Goal: Task Accomplishment & Management: Manage account settings

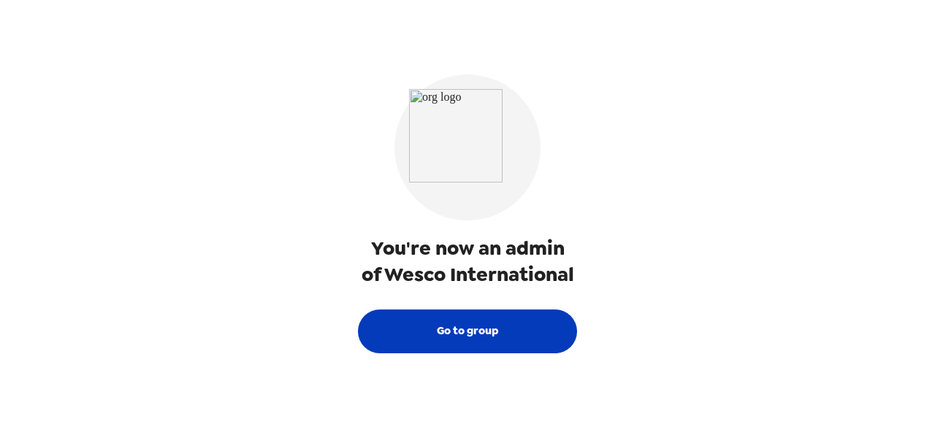
click at [447, 337] on button "Go to group" at bounding box center [467, 332] width 219 height 44
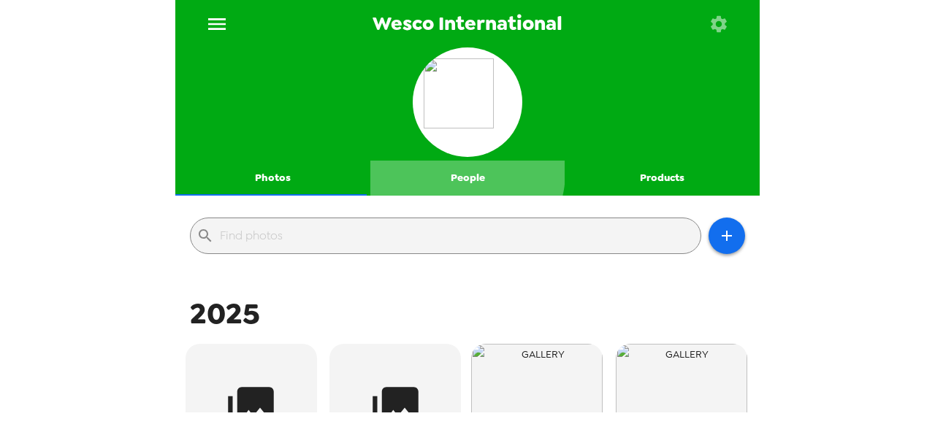
click at [459, 172] on button "People" at bounding box center [467, 178] width 195 height 35
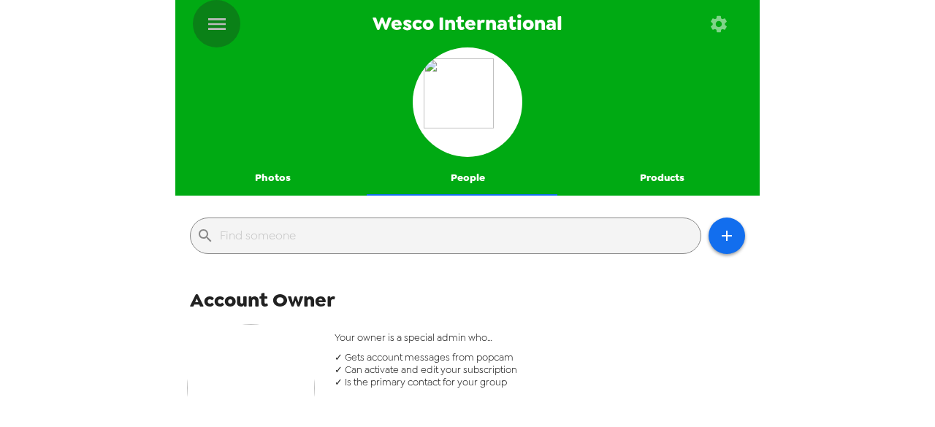
click at [220, 30] on icon "menu" at bounding box center [216, 23] width 23 height 23
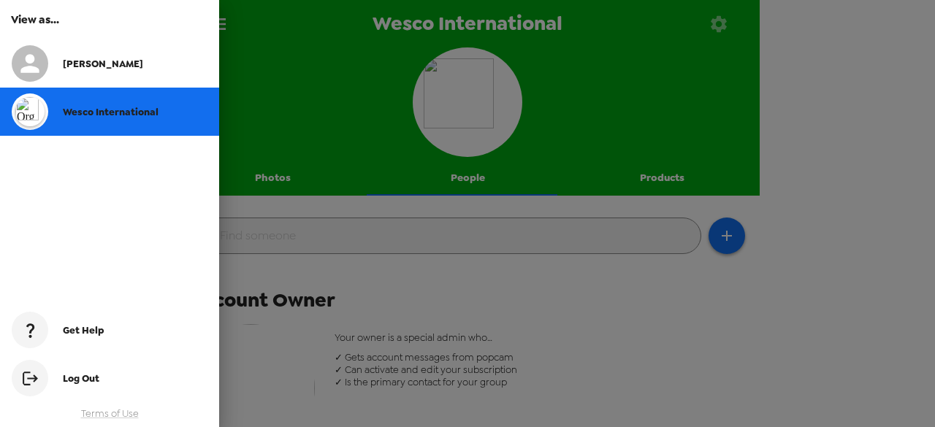
click at [343, 178] on div at bounding box center [467, 213] width 935 height 427
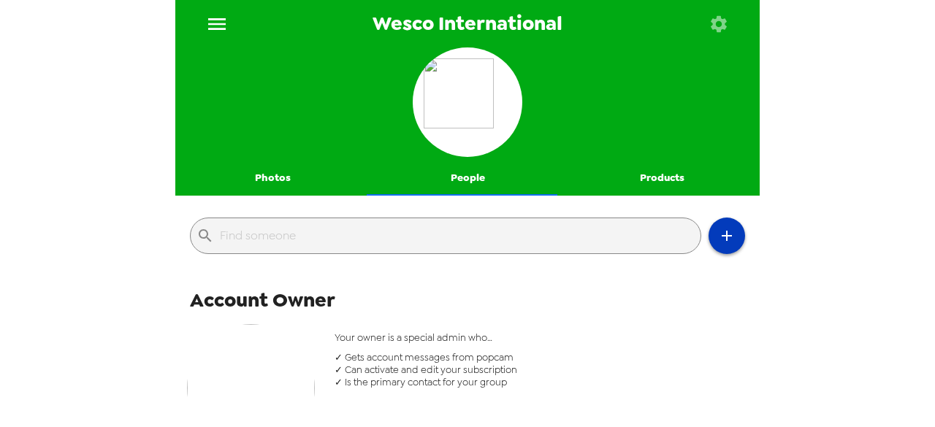
click at [719, 237] on icon "button" at bounding box center [727, 236] width 18 height 18
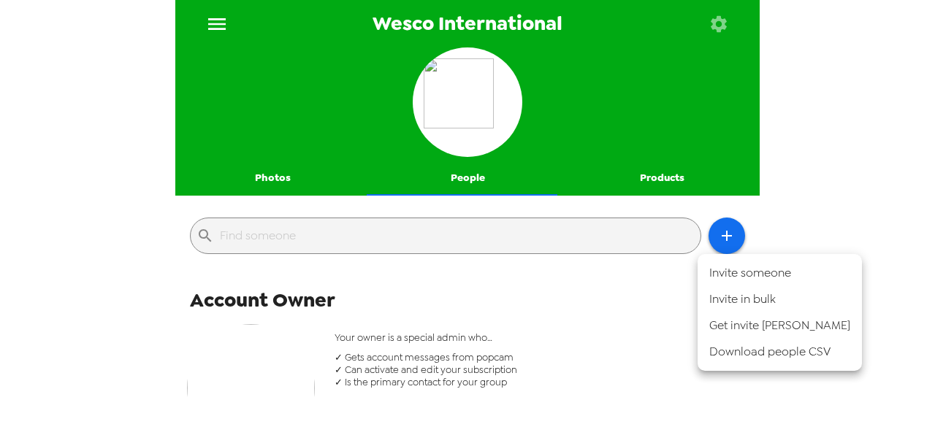
click at [266, 174] on div at bounding box center [467, 213] width 935 height 427
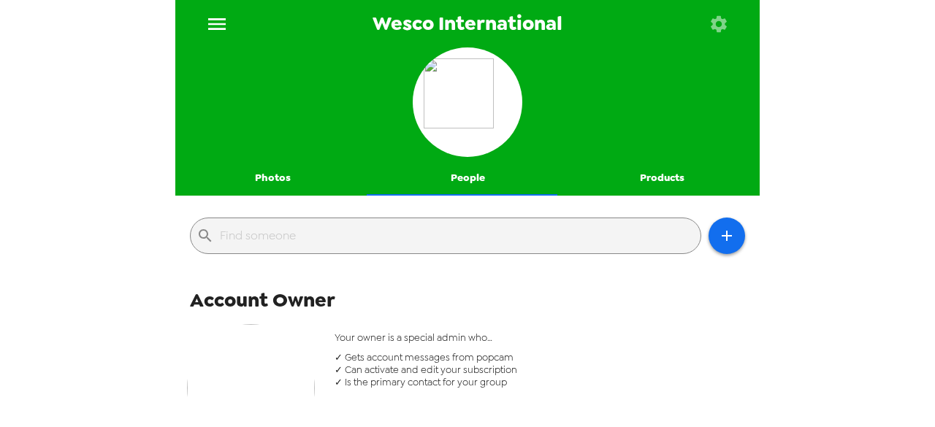
click at [266, 176] on button "Photos" at bounding box center [272, 178] width 195 height 35
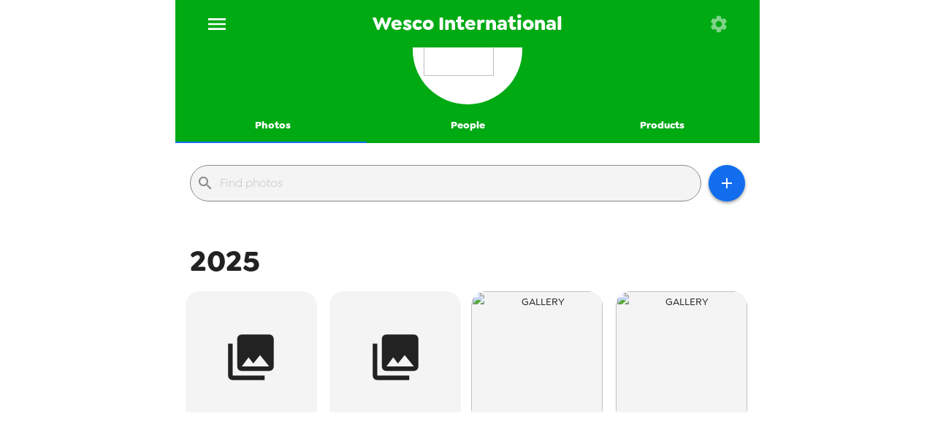
scroll to position [73, 0]
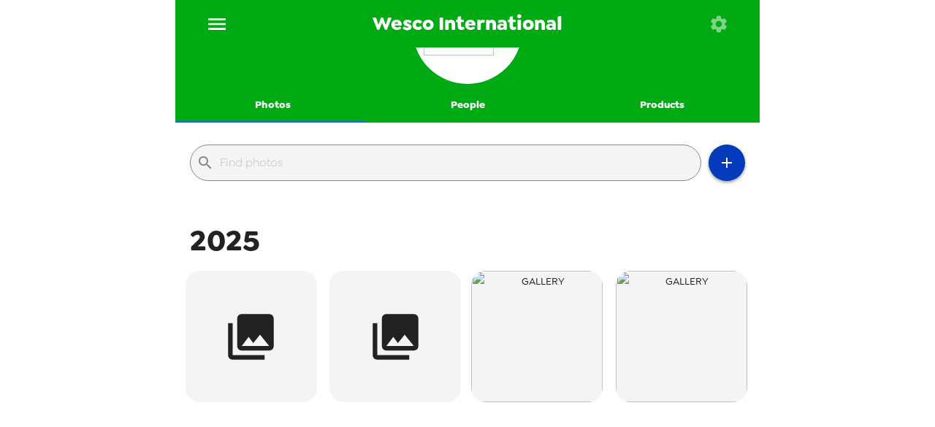
click at [720, 156] on icon "button" at bounding box center [727, 163] width 18 height 18
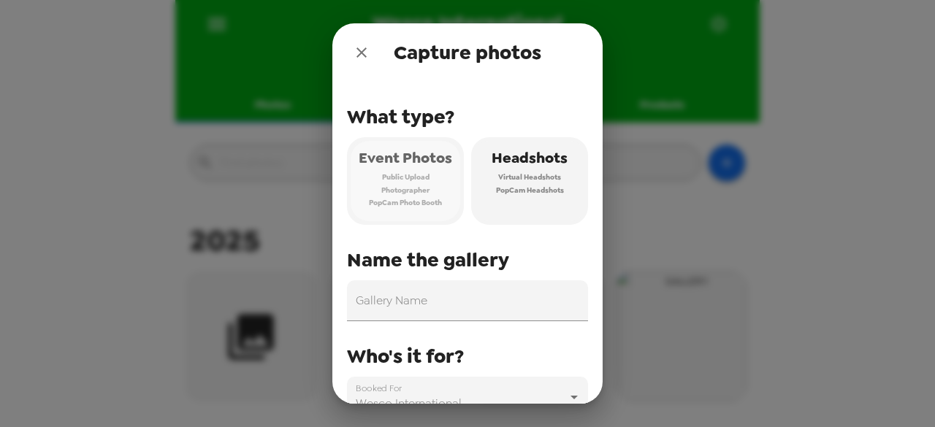
click at [403, 182] on span "Public Upload" at bounding box center [405, 177] width 47 height 13
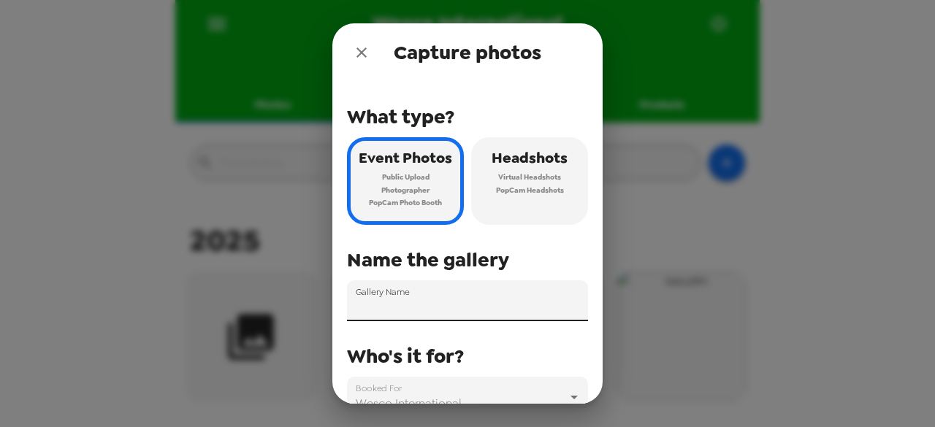
click at [392, 297] on div "Gallery Name" at bounding box center [467, 301] width 241 height 41
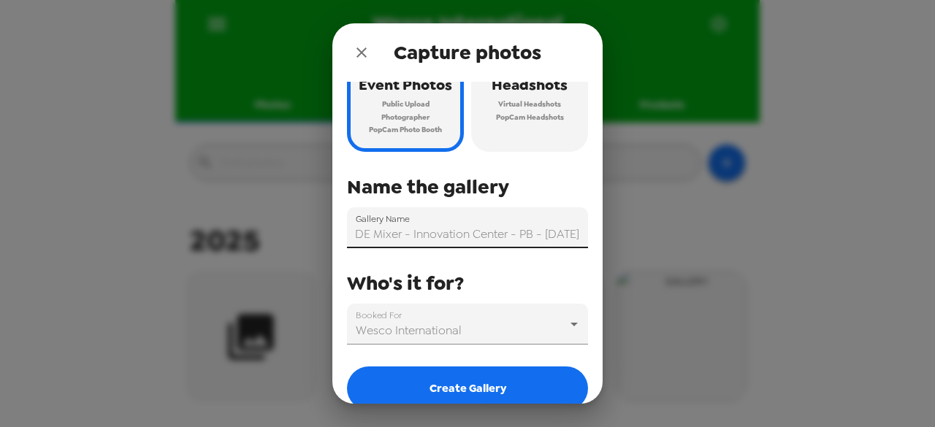
scroll to position [92, 0]
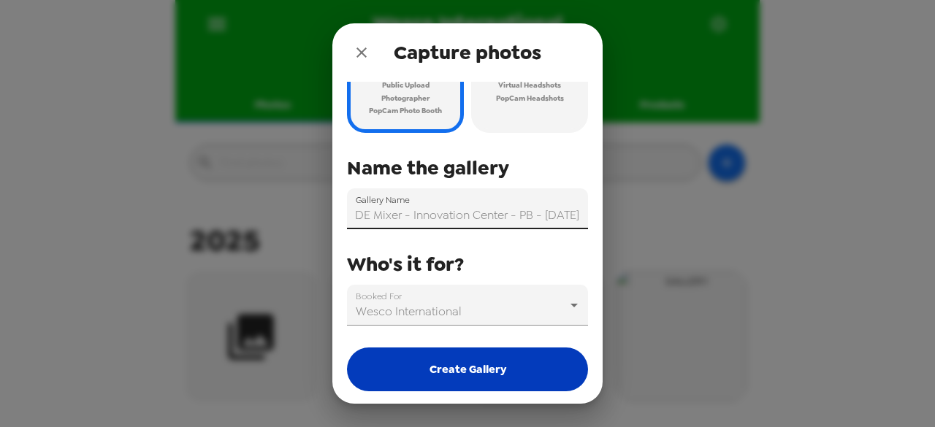
type input "PRIDE Mixer - Innovation Center - PB - 10/15/25"
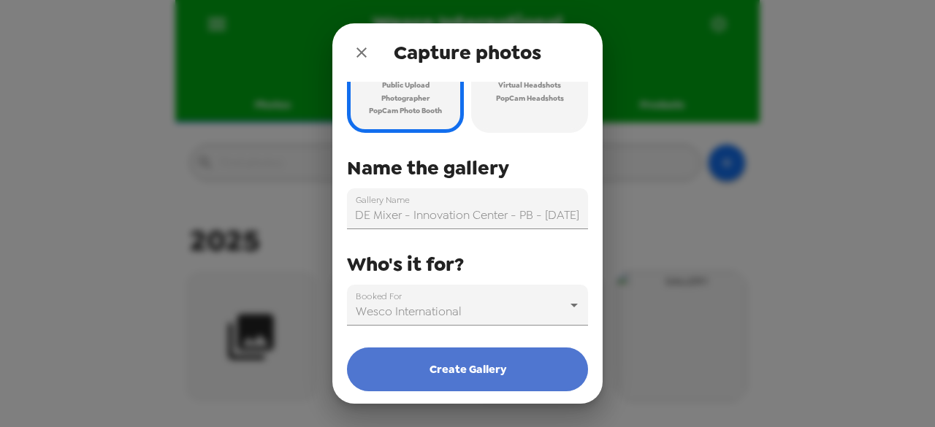
click at [466, 370] on button "Create Gallery" at bounding box center [467, 370] width 241 height 44
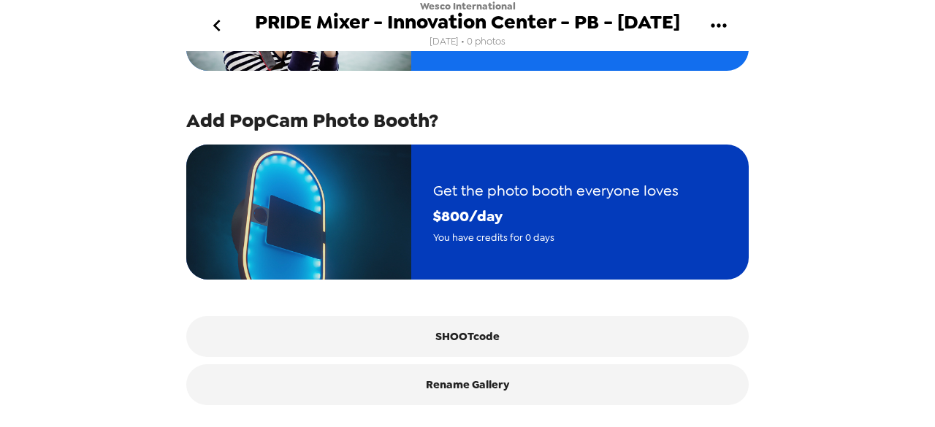
scroll to position [342, 0]
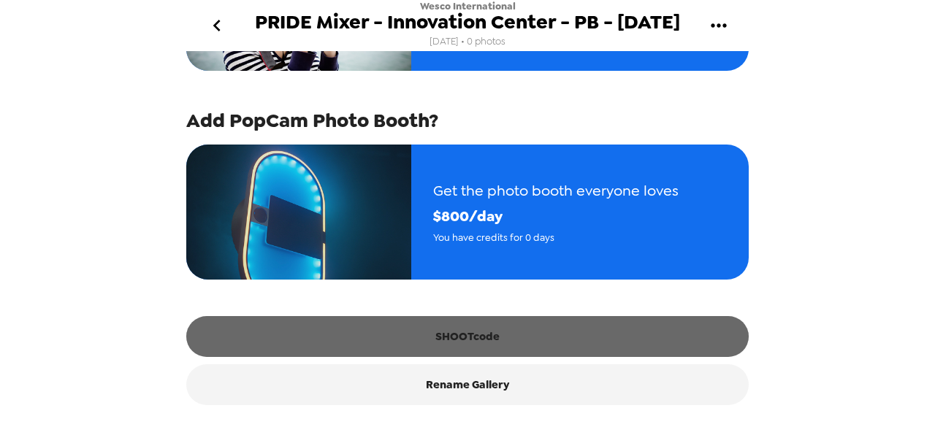
click at [469, 334] on button "SHOOTcode" at bounding box center [467, 336] width 562 height 41
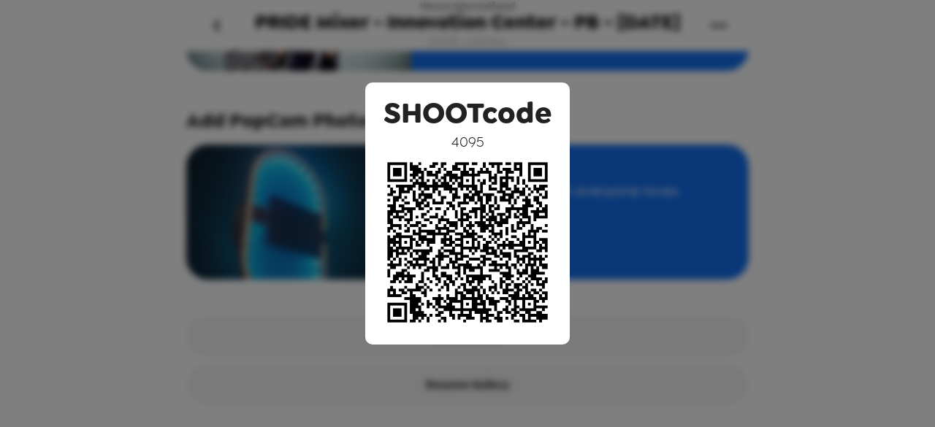
click at [722, 296] on div "SHOOTcode 4095" at bounding box center [467, 213] width 935 height 427
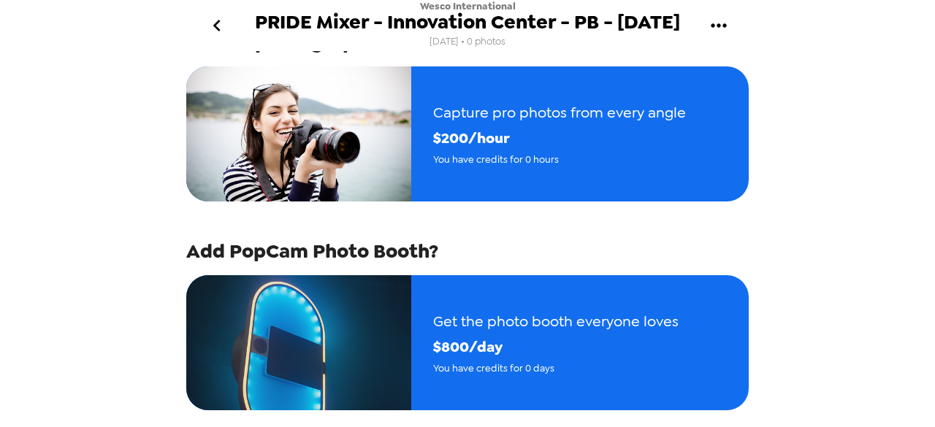
scroll to position [0, 0]
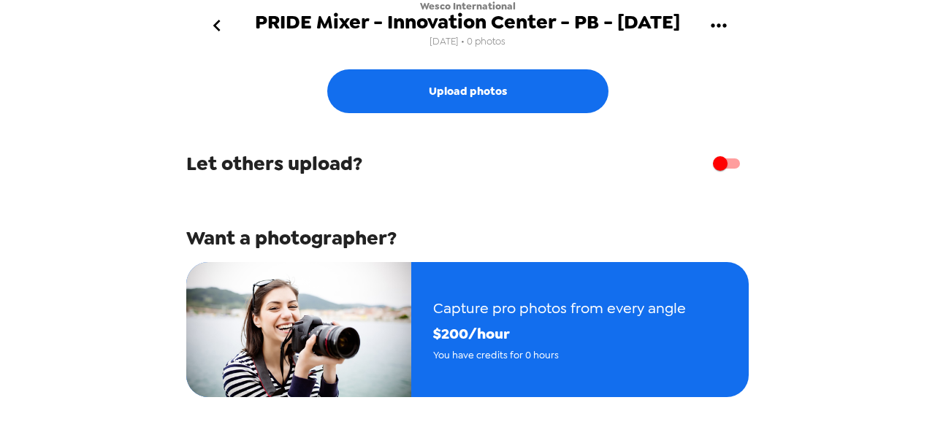
click at [214, 25] on icon "go back" at bounding box center [216, 26] width 7 height 12
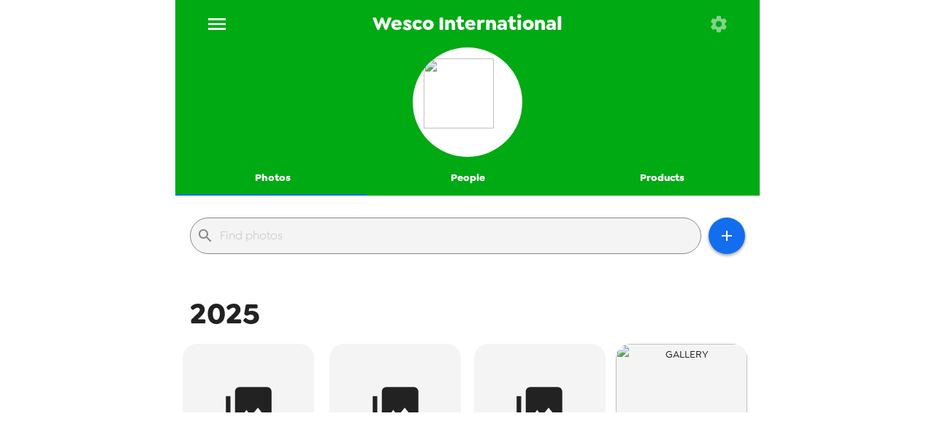
click at [465, 180] on button "People" at bounding box center [467, 178] width 195 height 35
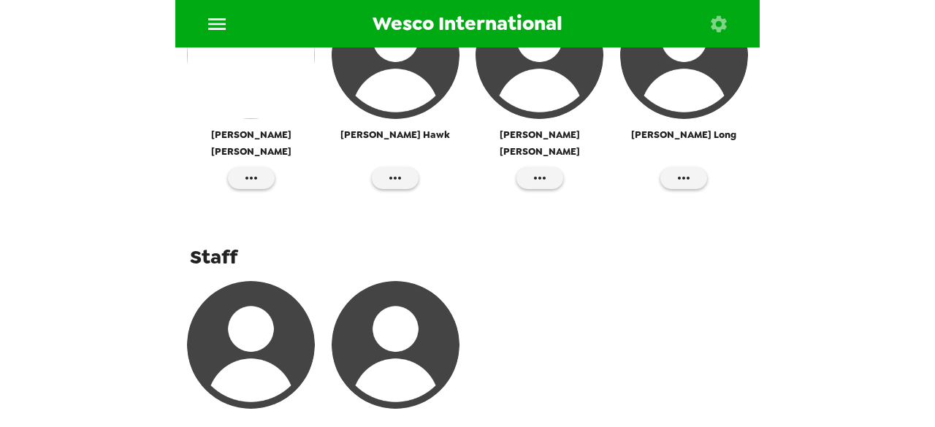
scroll to position [730, 0]
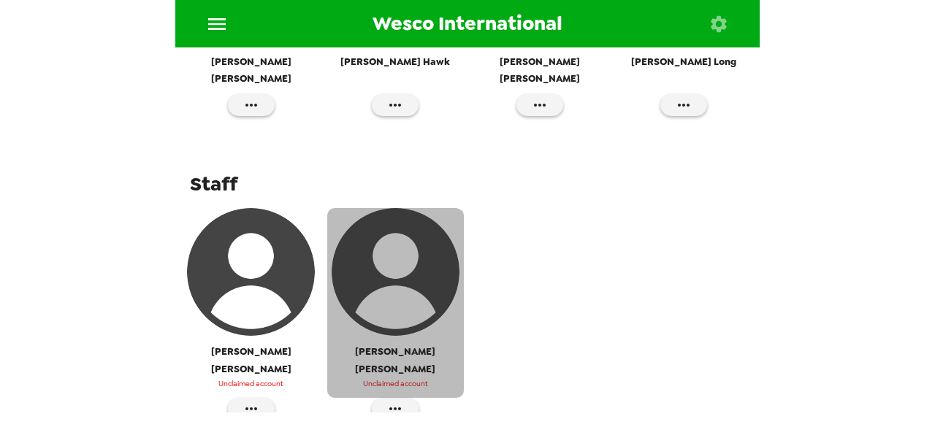
click at [389, 343] on span "Joaquin Vogt" at bounding box center [395, 360] width 137 height 34
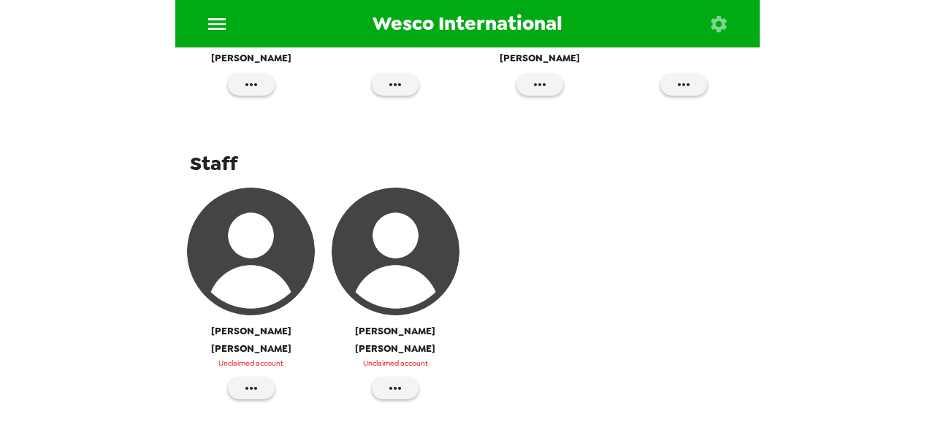
scroll to position [752, 0]
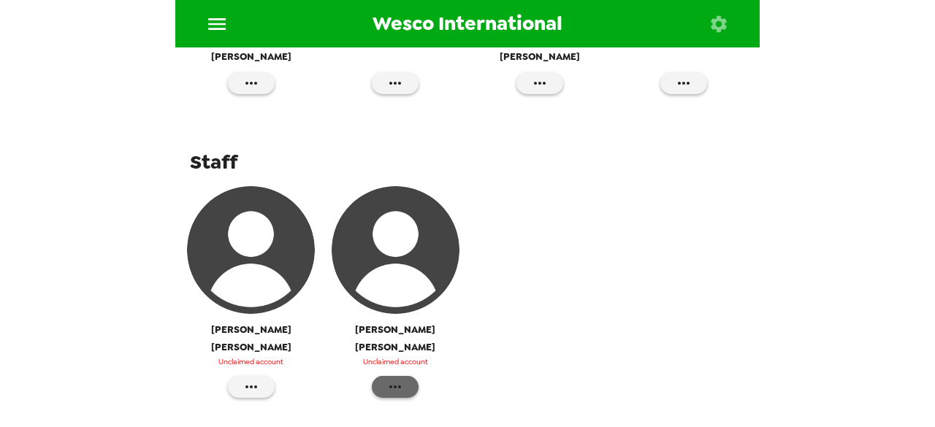
click at [390, 378] on icon "button" at bounding box center [395, 387] width 18 height 18
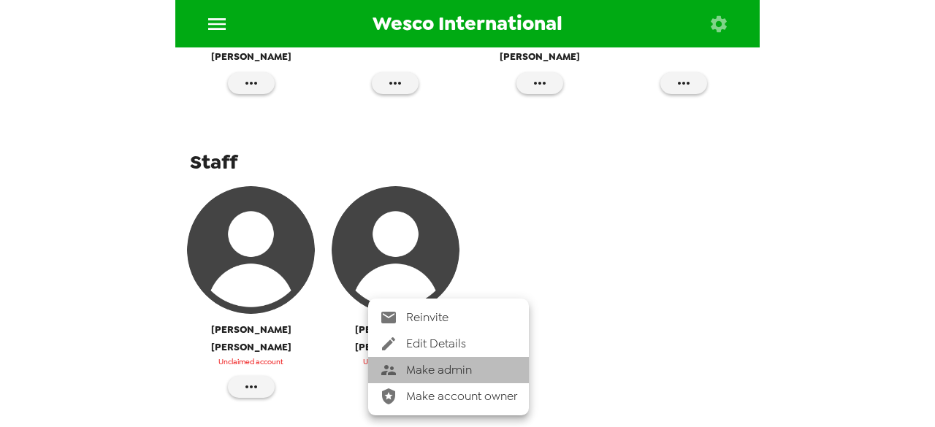
click at [408, 369] on span "Make admin" at bounding box center [461, 371] width 111 height 18
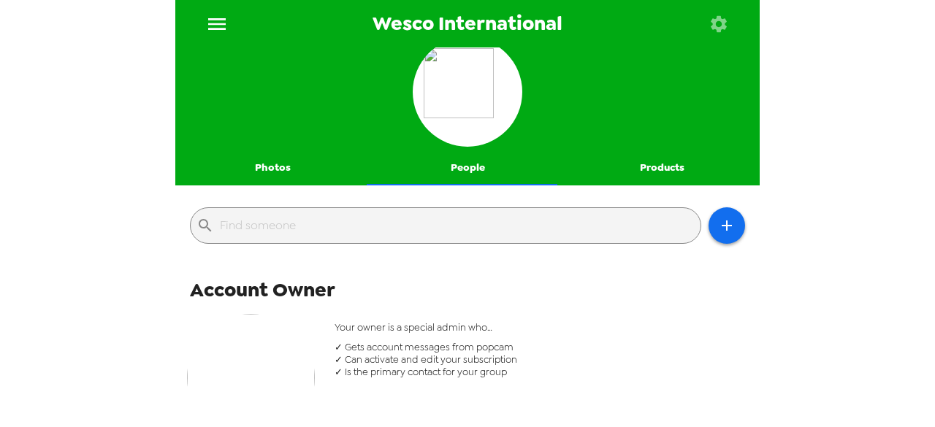
scroll to position [0, 0]
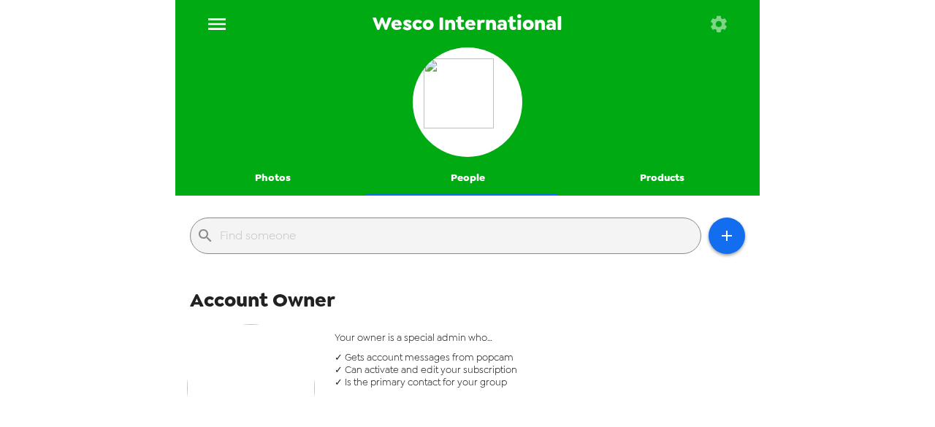
click at [270, 181] on button "Photos" at bounding box center [272, 178] width 195 height 35
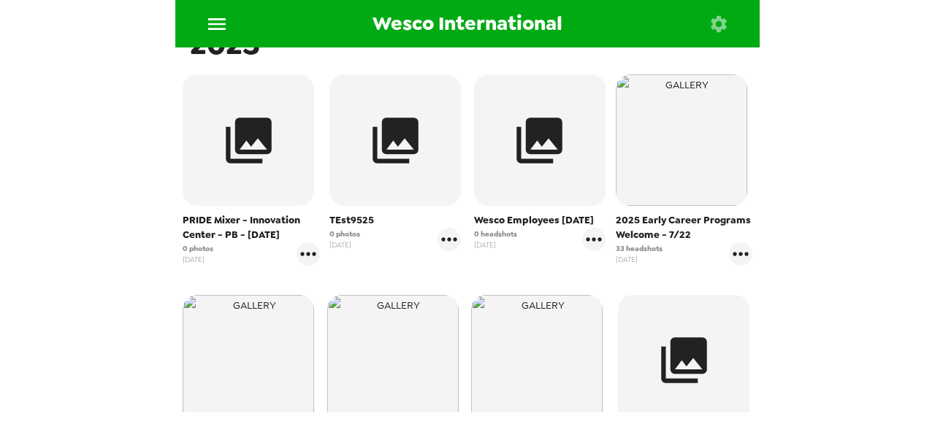
scroll to position [219, 0]
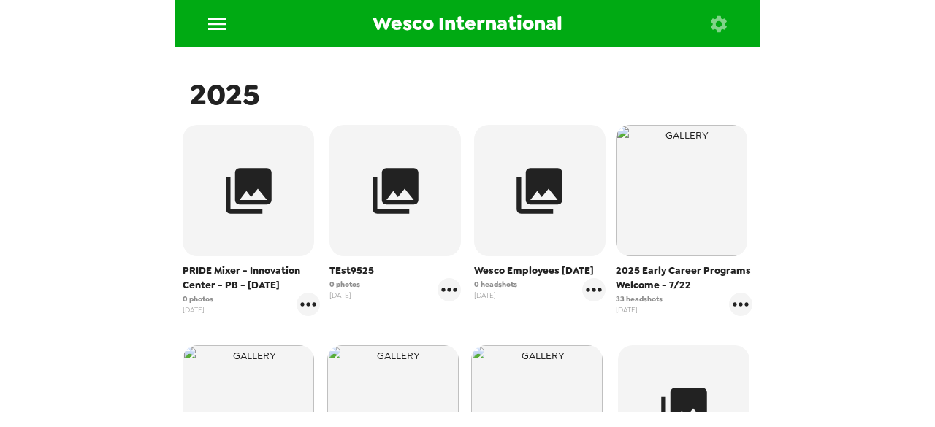
drag, startPoint x: 294, startPoint y: 283, endPoint x: 180, endPoint y: 268, distance: 114.9
click at [180, 268] on div "PRIDE Mixer - Innovation Center - PB - 10/15/25 0 photos 9/22/25" at bounding box center [251, 220] width 145 height 199
copy span "PRIDE Mixer - Innovation Center - PB - 10/15/25"
